Goal: Task Accomplishment & Management: Use online tool/utility

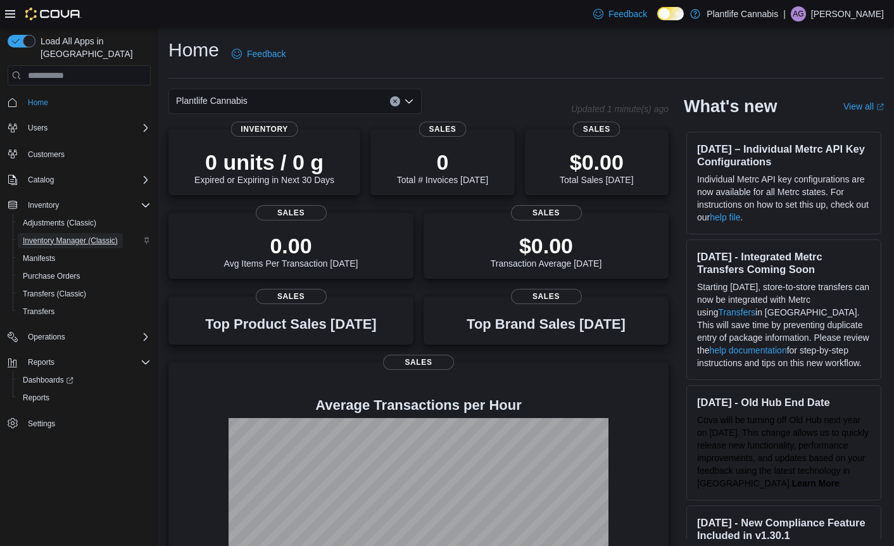
click at [66, 235] on span "Inventory Manager (Classic)" at bounding box center [70, 240] width 95 height 10
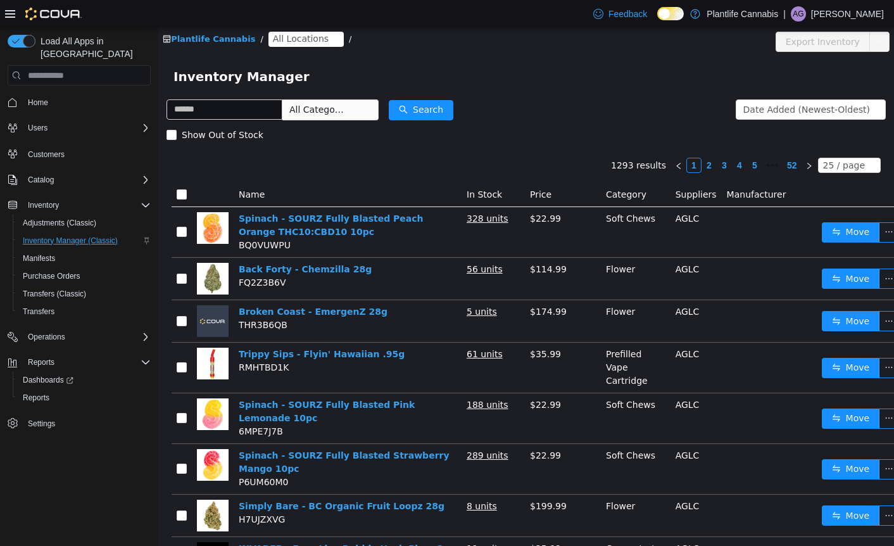
click at [273, 38] on span "All Locations" at bounding box center [301, 39] width 56 height 14
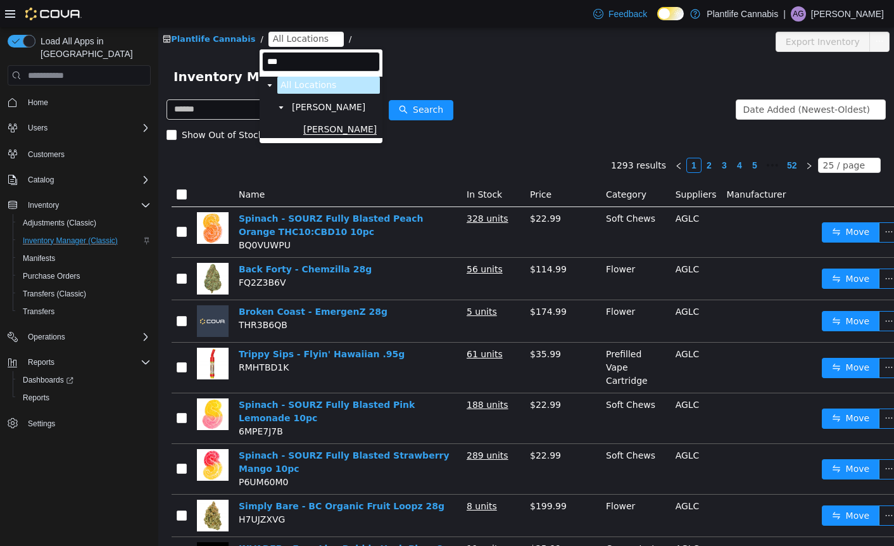
type input "***"
click at [323, 129] on span "[PERSON_NAME]" at bounding box center [339, 129] width 73 height 11
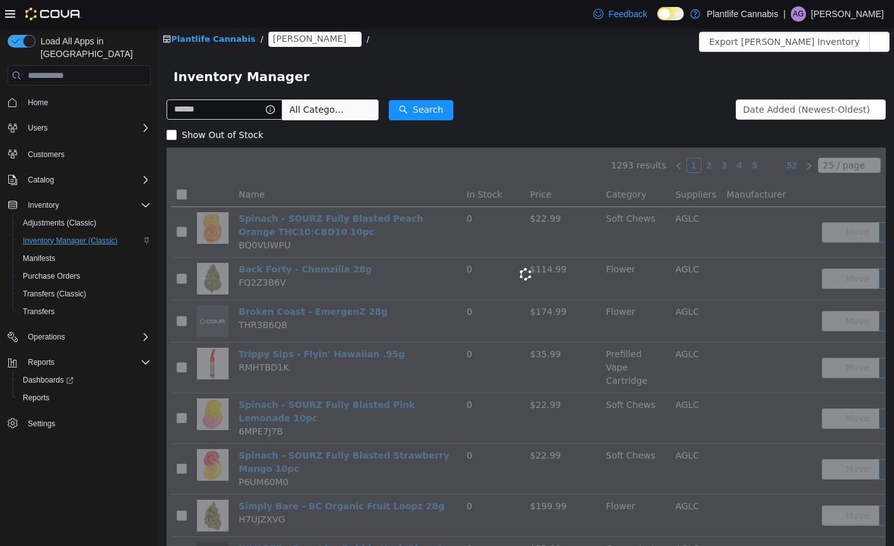
scroll to position [3, 0]
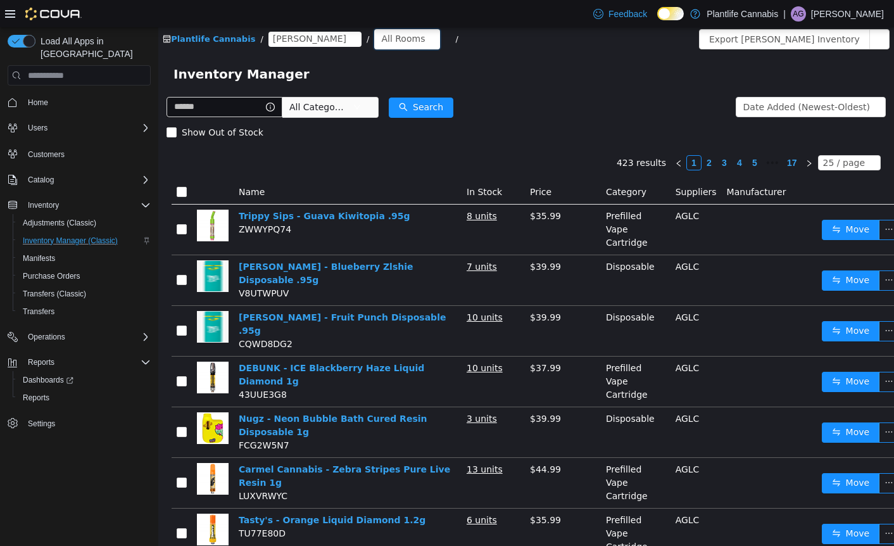
click at [381, 34] on div "All Rooms" at bounding box center [403, 38] width 44 height 19
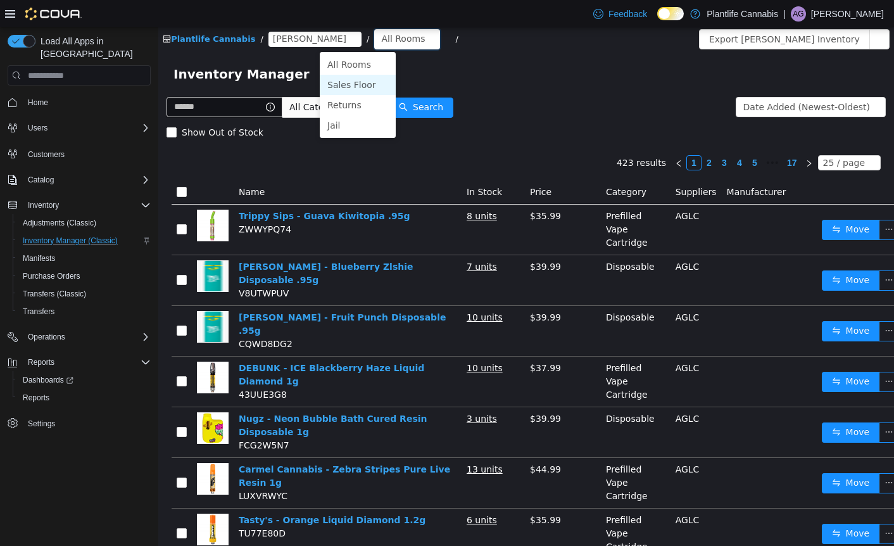
drag, startPoint x: 366, startPoint y: 82, endPoint x: 380, endPoint y: 78, distance: 14.6
click at [366, 82] on li "Sales Floor" at bounding box center [358, 85] width 76 height 20
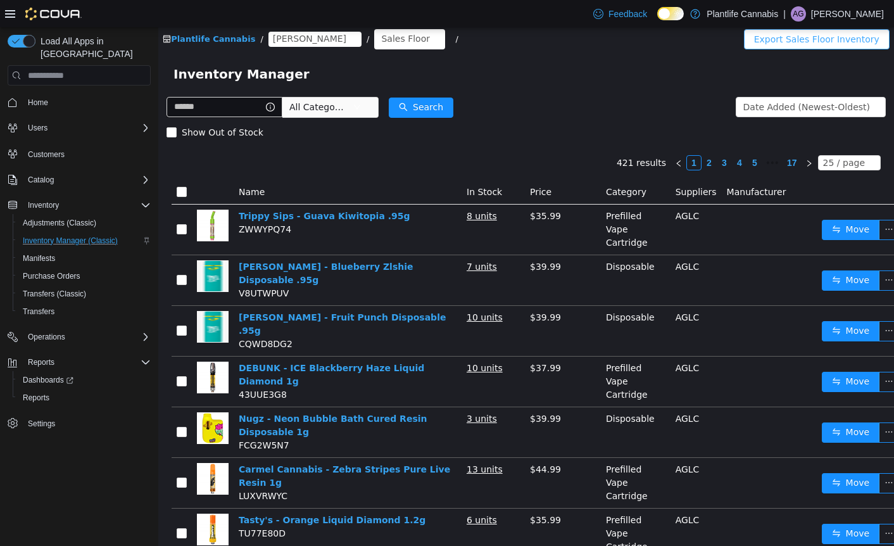
click at [793, 37] on button "Export Sales Floor Inventory" at bounding box center [817, 39] width 146 height 20
